Goal: Information Seeking & Learning: Learn about a topic

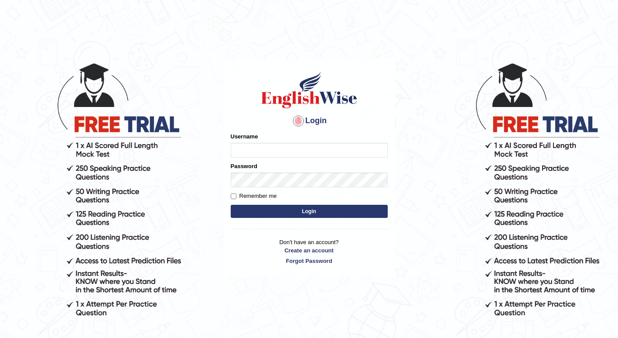
type input "Tshering_Phuntsho2025"
click at [306, 216] on button "Login" at bounding box center [309, 211] width 157 height 13
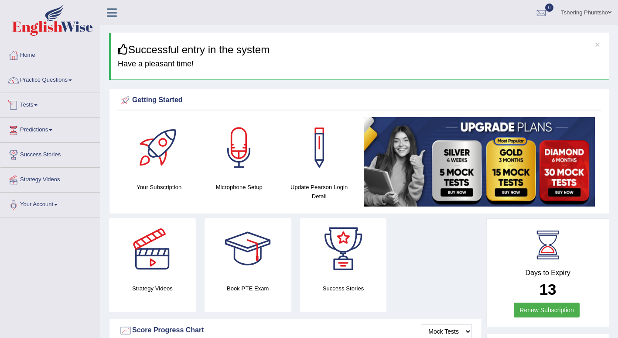
click at [38, 105] on span at bounding box center [35, 105] width 3 height 2
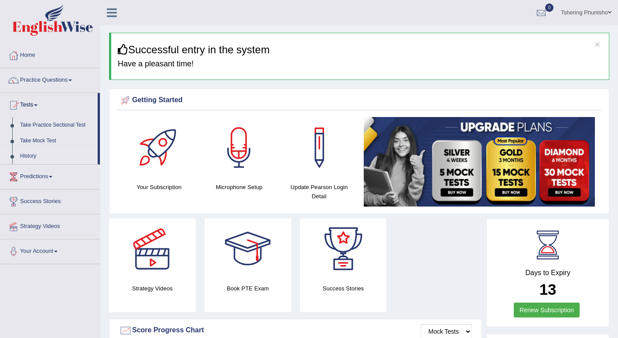
click at [24, 154] on link "History" at bounding box center [57, 156] width 82 height 16
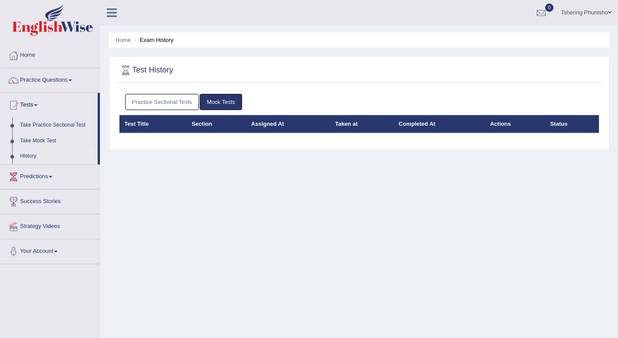
click at [150, 103] on link "Practice Sectional Tests" at bounding box center [162, 102] width 74 height 16
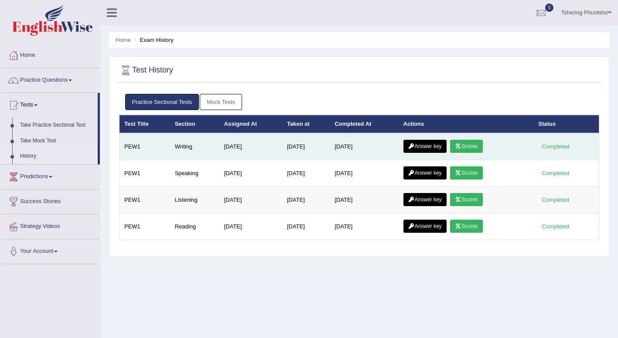
click at [478, 144] on link "Scores" at bounding box center [466, 146] width 32 height 13
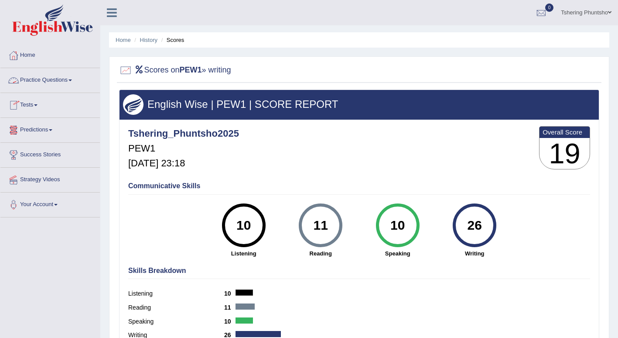
click at [46, 83] on link "Practice Questions" at bounding box center [49, 79] width 99 height 22
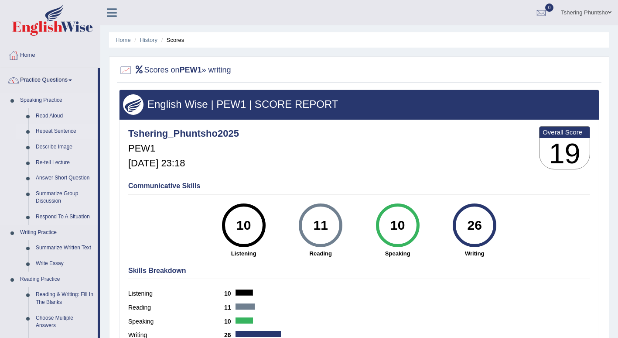
click at [51, 131] on link "Repeat Sentence" at bounding box center [65, 131] width 66 height 16
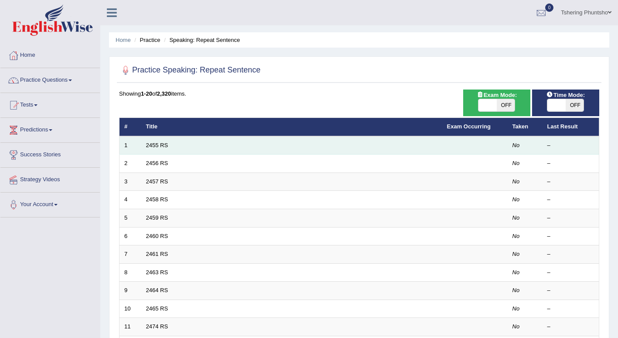
click at [262, 147] on td "2455 RS" at bounding box center [291, 145] width 301 height 18
click at [267, 147] on td "2455 RS" at bounding box center [291, 145] width 301 height 18
click at [157, 146] on link "2455 RS" at bounding box center [157, 145] width 22 height 7
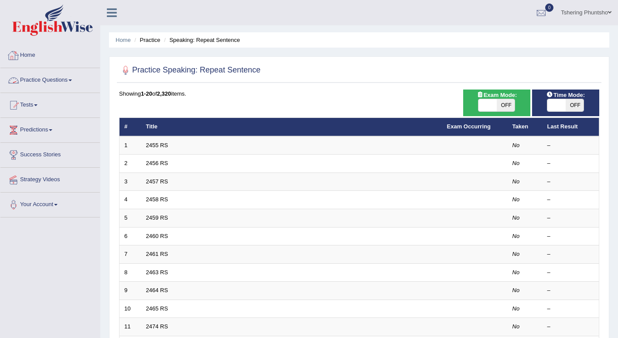
click at [46, 80] on link "Practice Questions" at bounding box center [49, 79] width 99 height 22
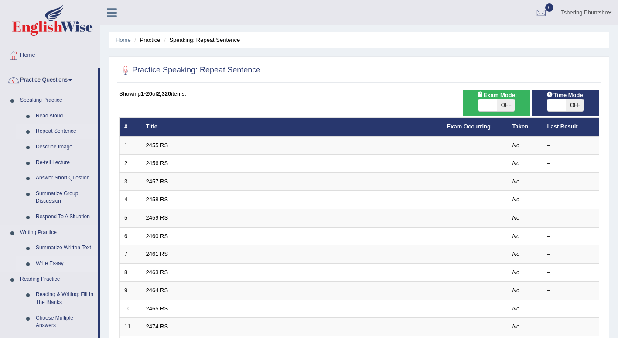
click at [46, 263] on link "Write Essay" at bounding box center [65, 264] width 66 height 16
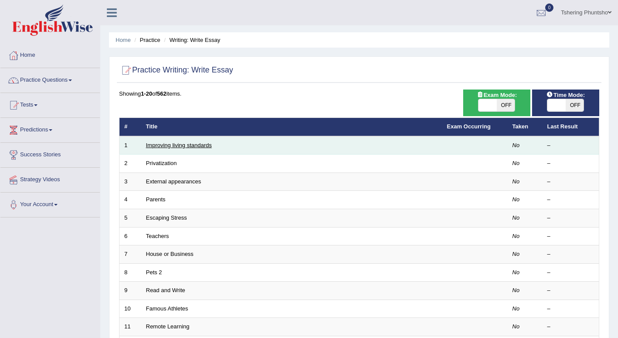
click at [163, 147] on link "Improving living standards" at bounding box center [179, 145] width 66 height 7
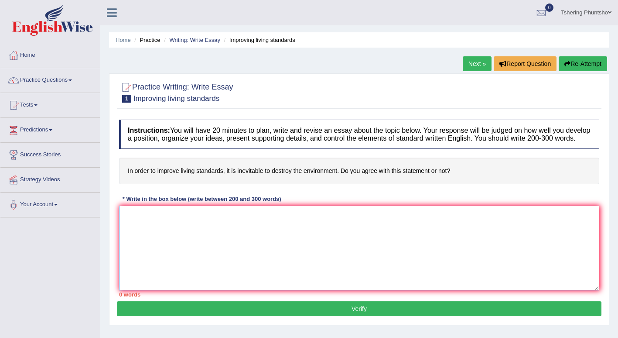
click at [143, 217] on textarea at bounding box center [359, 247] width 480 height 85
type textarea "w"
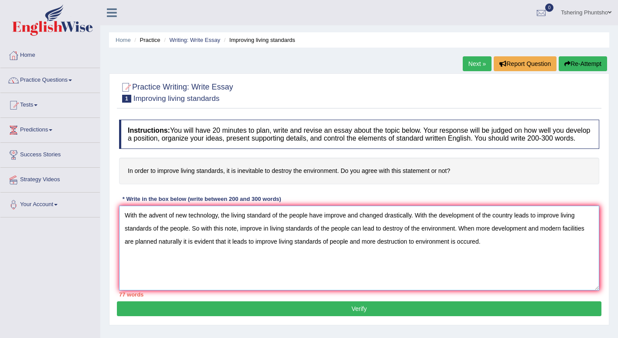
click at [157, 242] on textarea "With the advent of new technology, the living standard of the people have impro…" at bounding box center [359, 247] width 480 height 85
click at [500, 245] on textarea "With the advent of new technology, the living standard of the people have impro…" at bounding box center [359, 247] width 480 height 85
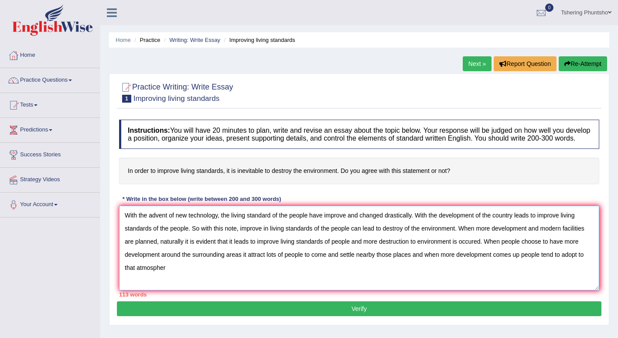
click at [137, 268] on textarea "With the advent of new technology, the living standard of the people have impro…" at bounding box center [359, 247] width 480 height 85
click at [202, 269] on textarea "With the advent of new technology, the living standard of the people have impro…" at bounding box center [359, 247] width 480 height 85
click at [486, 241] on textarea "With the advent of new technology, the living standard of the people have impro…" at bounding box center [359, 247] width 480 height 85
click at [335, 270] on textarea "With the advent of new technology, the living standard of the people have impro…" at bounding box center [359, 247] width 480 height 85
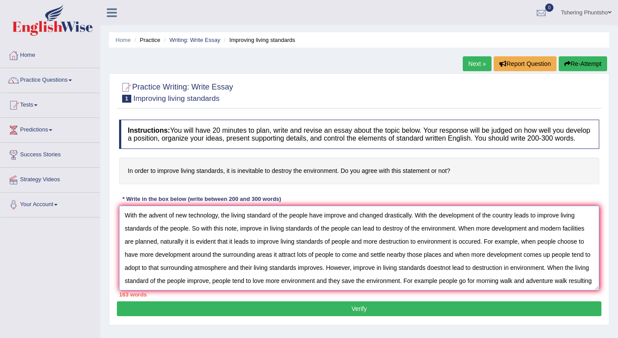
scroll to position [7, 0]
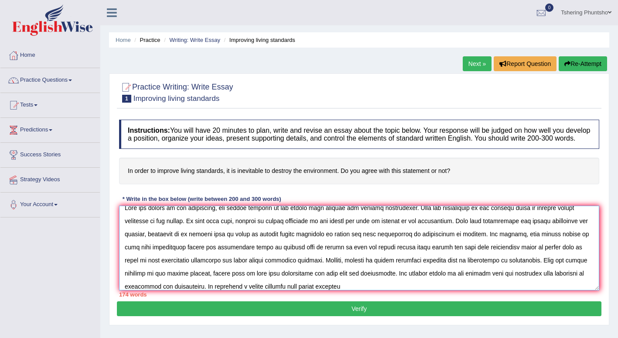
click at [334, 281] on textarea at bounding box center [359, 247] width 480 height 85
click at [328, 285] on textarea at bounding box center [359, 247] width 480 height 85
click at [401, 291] on div "176 words" at bounding box center [359, 294] width 480 height 8
click at [401, 284] on textarea at bounding box center [359, 247] width 480 height 85
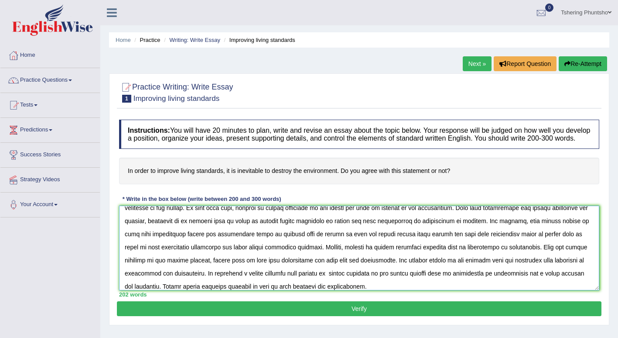
type textarea "With the advent of new technology, the living standard of the people have impro…"
click at [367, 312] on button "Verify" at bounding box center [359, 308] width 485 height 15
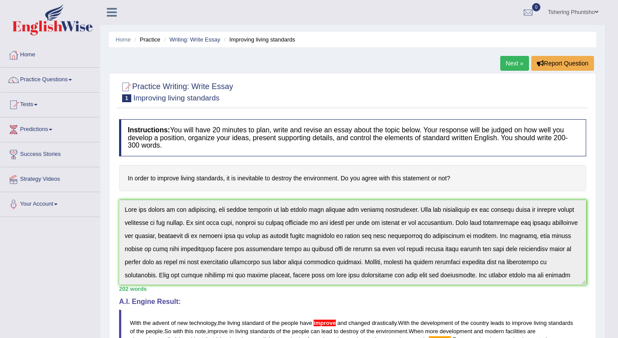
scroll to position [0, 0]
click at [591, 12] on link "Tshering Phuntsho" at bounding box center [573, 11] width 64 height 23
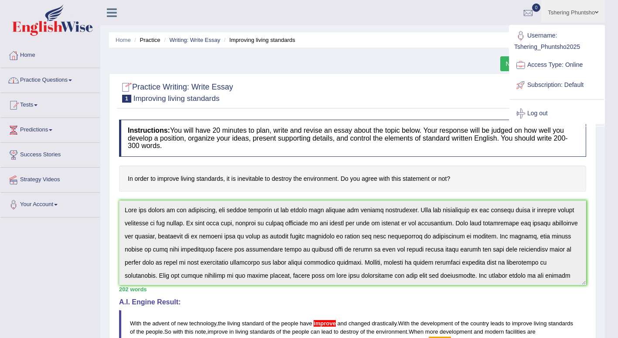
click at [23, 53] on link "Home" at bounding box center [49, 54] width 99 height 22
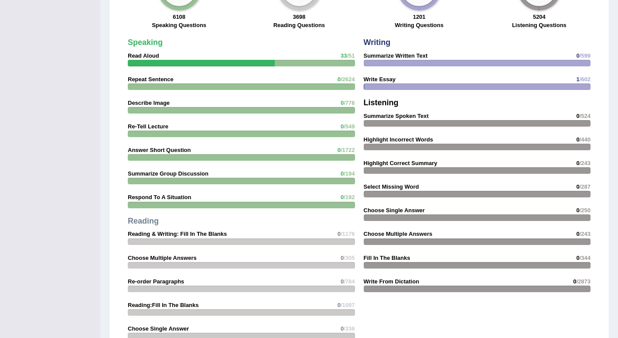
scroll to position [611, 0]
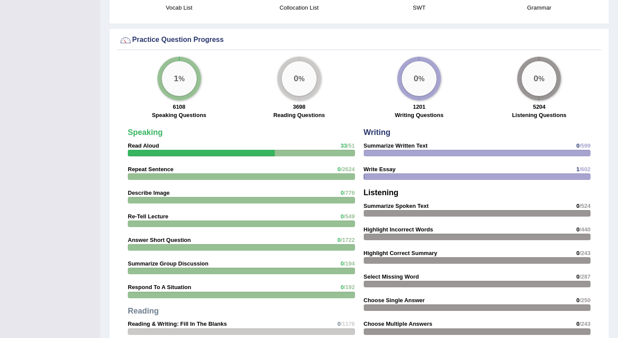
click at [178, 172] on div "Speaking Read Aloud 33 /51 Repeat Sentence 0 /2624 Describe Image 0 /776 Re-Tel…" at bounding box center [241, 281] width 236 height 314
click at [148, 168] on strong "Repeat Sentence" at bounding box center [151, 169] width 46 height 7
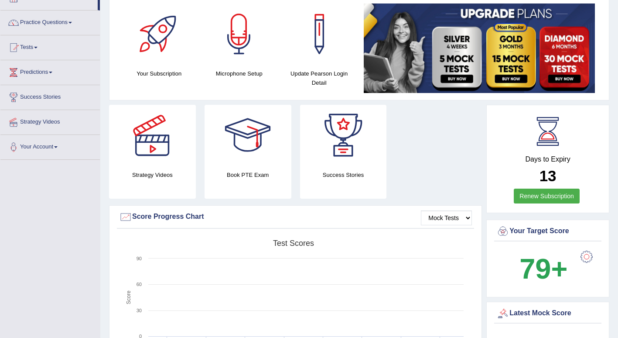
scroll to position [0, 0]
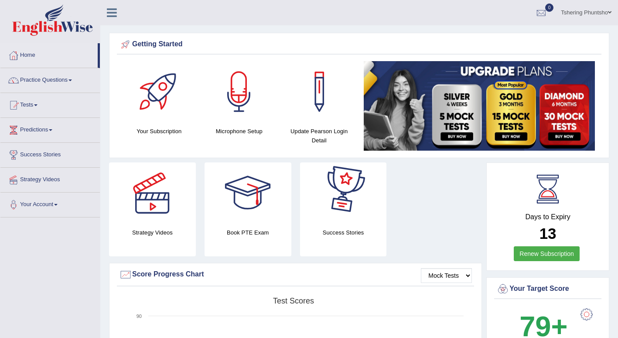
click at [339, 191] on div at bounding box center [343, 192] width 61 height 61
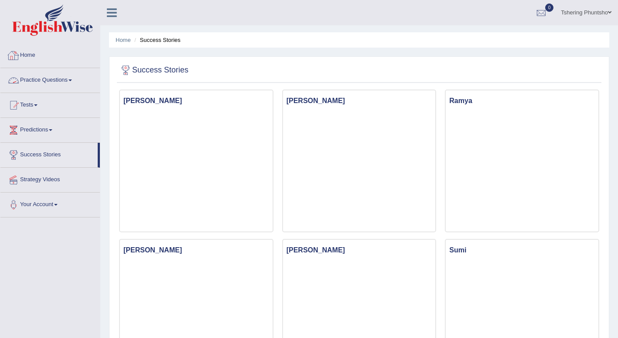
click at [34, 56] on link "Home" at bounding box center [49, 54] width 99 height 22
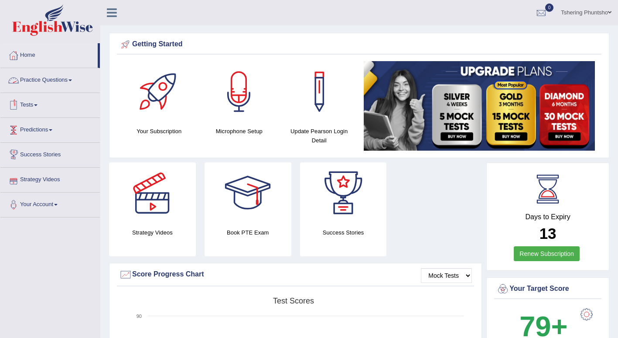
click at [27, 180] on link "Strategy Videos" at bounding box center [49, 179] width 99 height 22
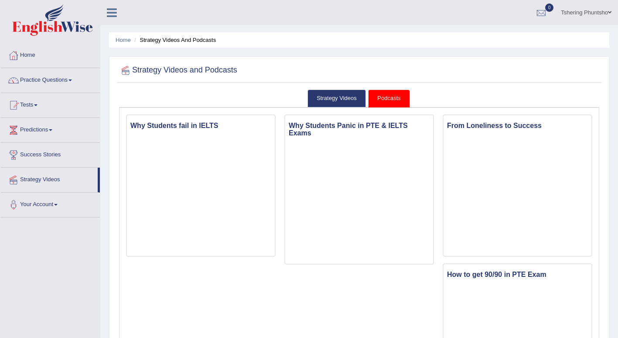
click at [589, 10] on link "Tshering Phuntsho" at bounding box center [586, 11] width 64 height 23
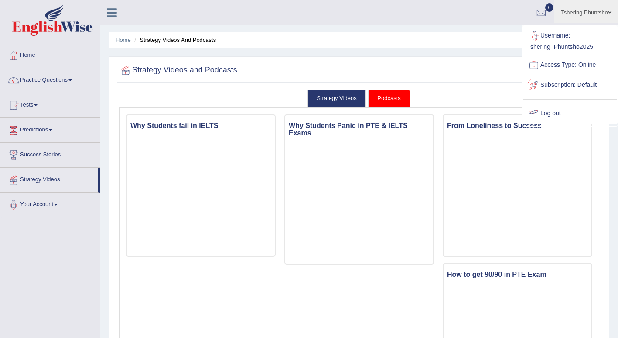
click at [550, 112] on link "Log out" at bounding box center [570, 113] width 94 height 20
